Goal: Information Seeking & Learning: Learn about a topic

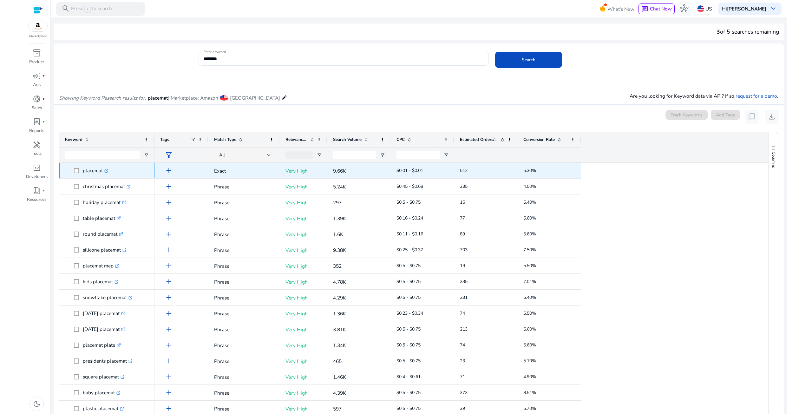
drag, startPoint x: 103, startPoint y: 171, endPoint x: 82, endPoint y: 172, distance: 21.0
click at [82, 172] on span "placemat .st0{fill:#2c8af8}" at bounding box center [111, 170] width 75 height 13
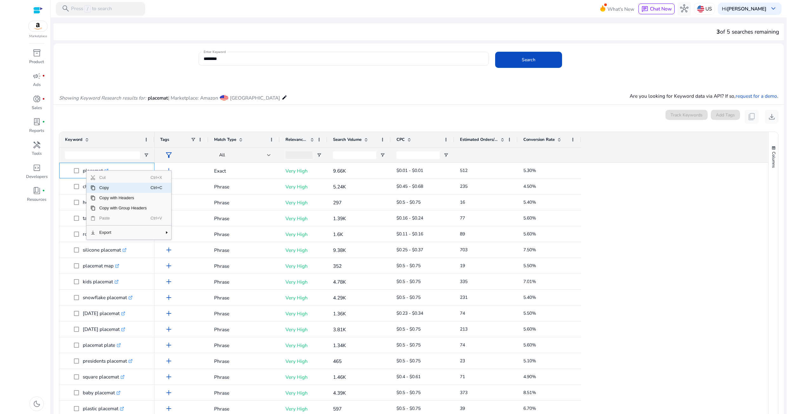
click at [107, 186] on span "Copy" at bounding box center [123, 188] width 55 height 10
click at [702, 5] on img at bounding box center [700, 8] width 7 height 7
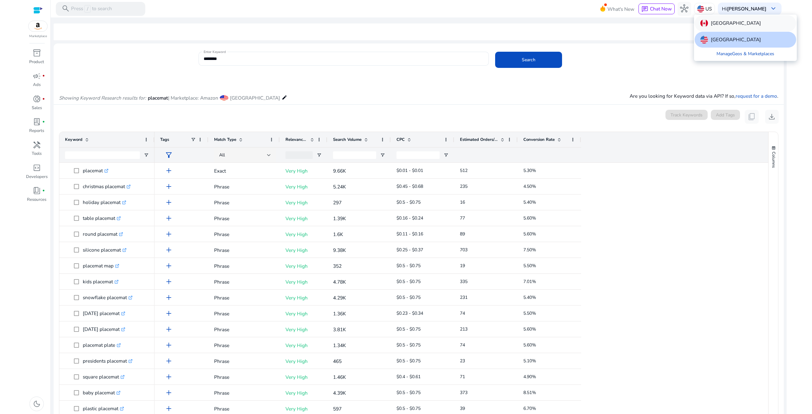
click at [716, 21] on p "[GEOGRAPHIC_DATA]" at bounding box center [736, 23] width 50 height 8
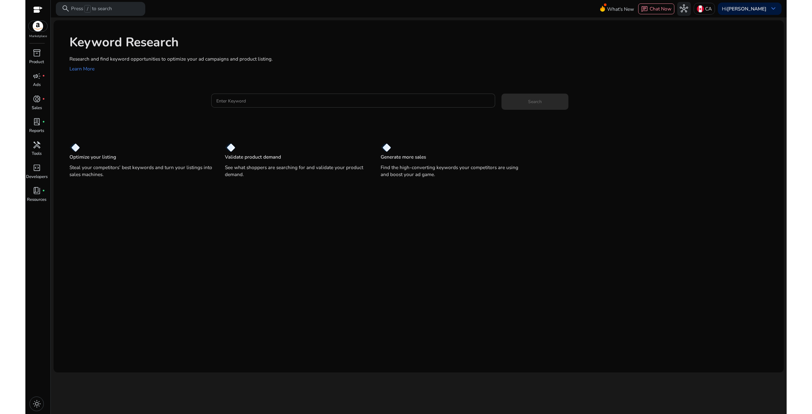
click at [241, 101] on input "Enter Keyword" at bounding box center [353, 100] width 274 height 7
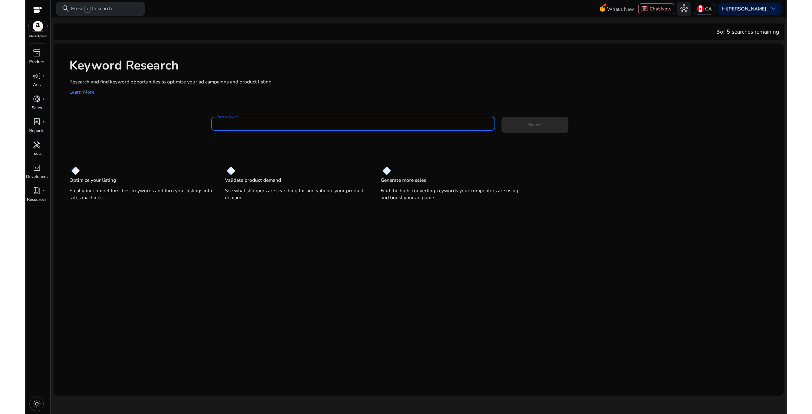
paste input "********"
type input "********"
click at [534, 121] on span at bounding box center [535, 124] width 67 height 15
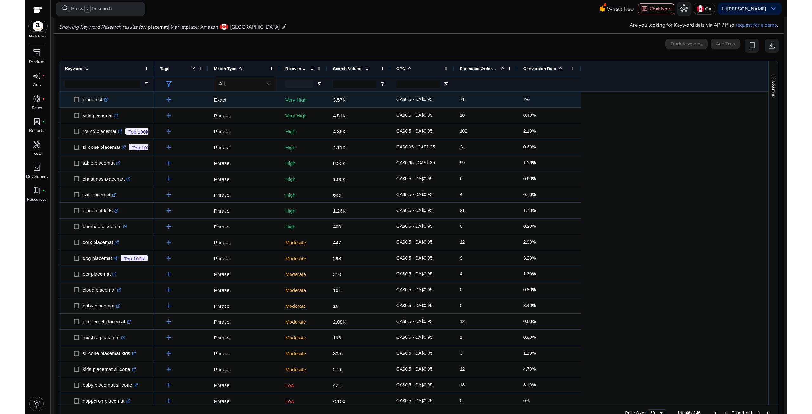
scroll to position [77, 0]
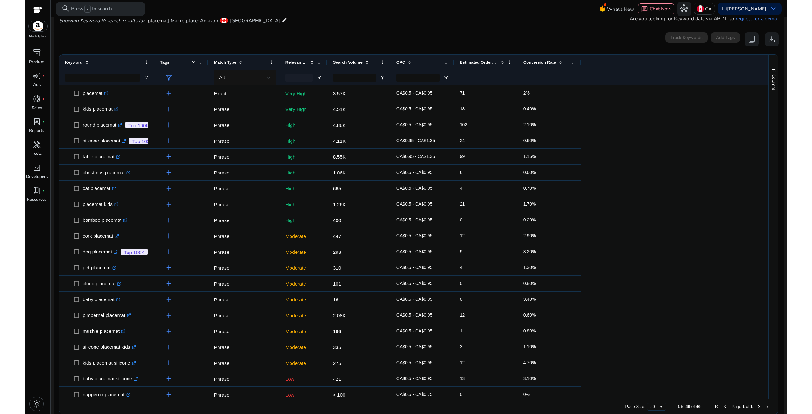
click at [357, 61] on span "Search Volume" at bounding box center [348, 62] width 30 height 5
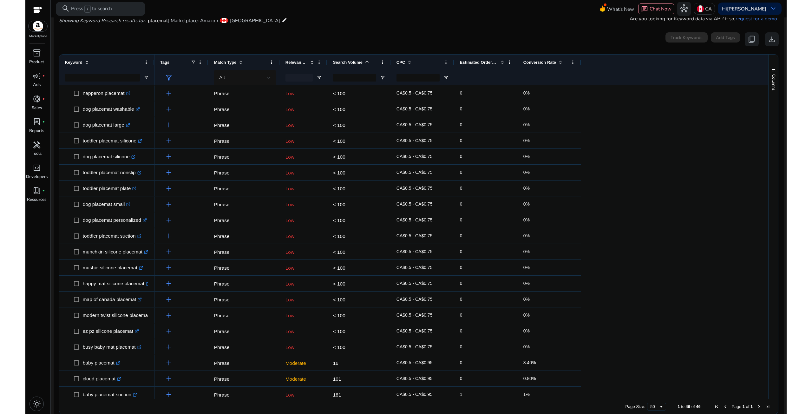
click at [357, 61] on span "Search Volume" at bounding box center [348, 62] width 30 height 5
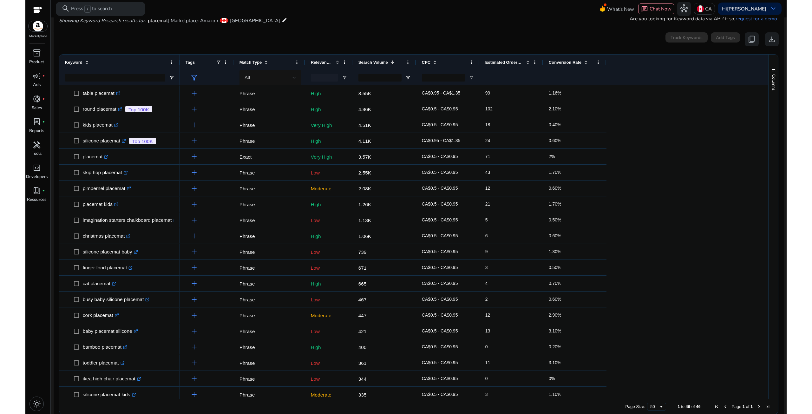
drag, startPoint x: 154, startPoint y: 64, endPoint x: 180, endPoint y: 67, distance: 26.2
click at [180, 67] on div at bounding box center [179, 62] width 3 height 15
